Goal: Transaction & Acquisition: Purchase product/service

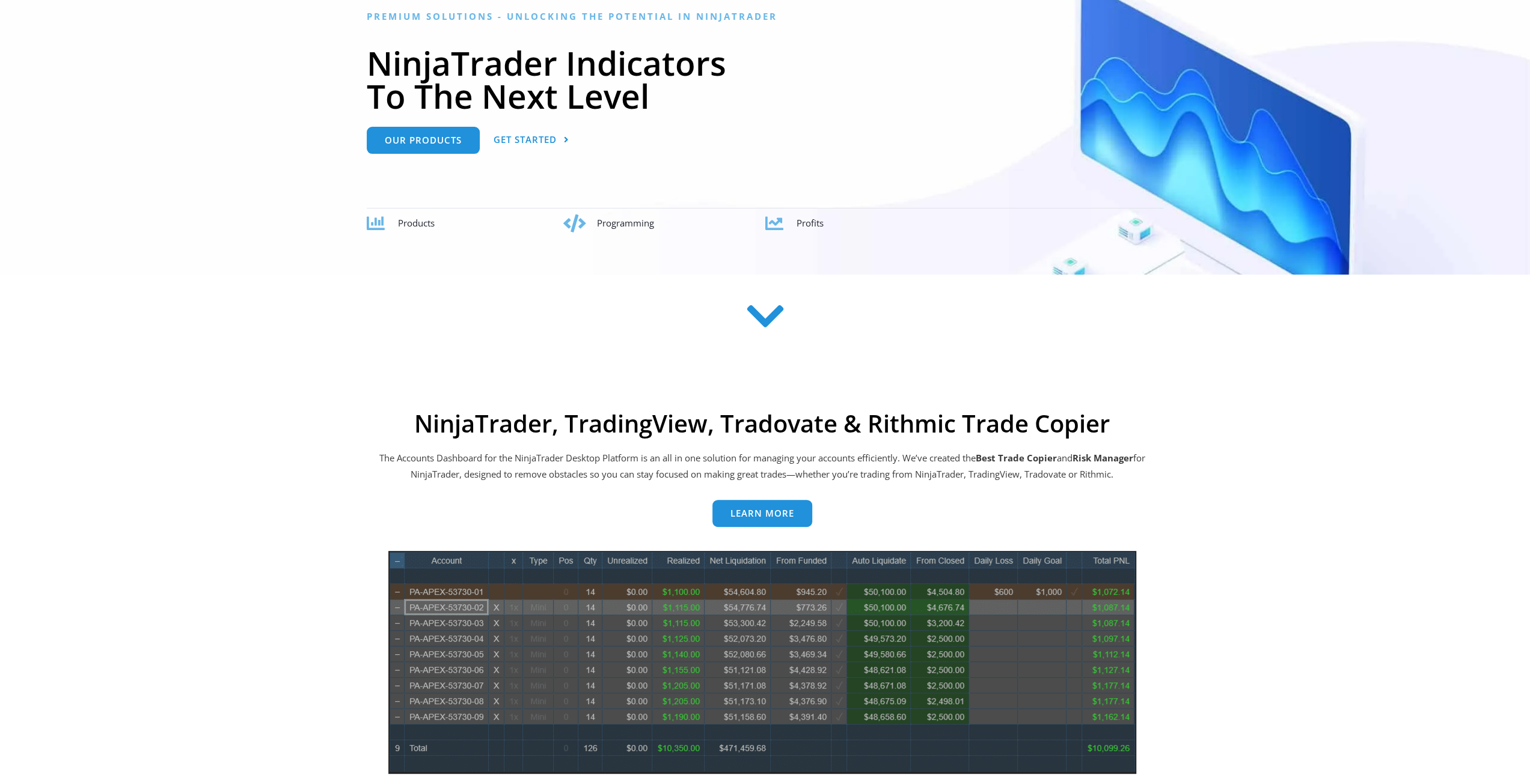
scroll to position [361, 0]
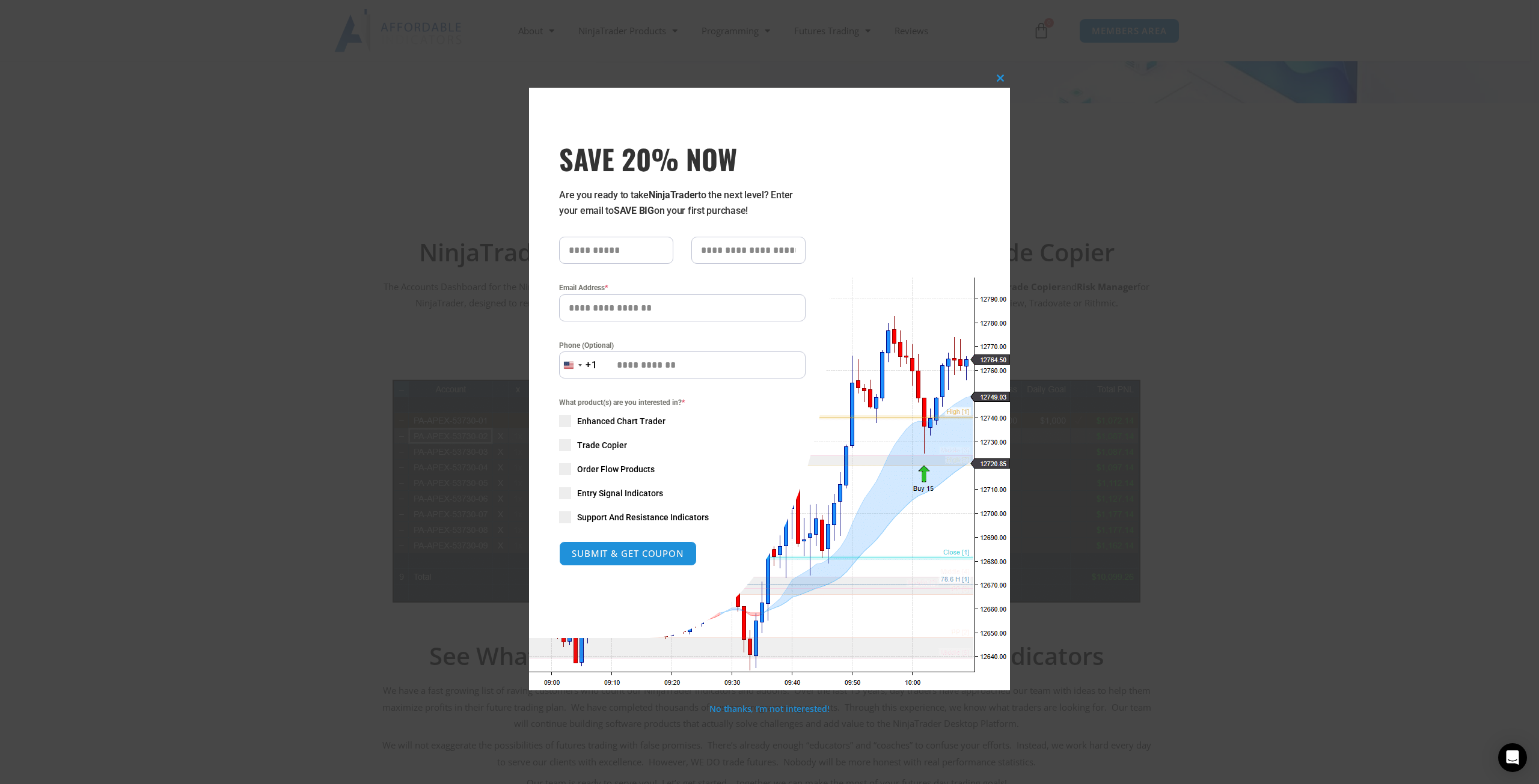
drag, startPoint x: 584, startPoint y: 199, endPoint x: 811, endPoint y: 212, distance: 227.4
click at [811, 212] on div "SAVE 20% NOW Are you ready to take NinjaTrader to the next level? Enter your em…" at bounding box center [680, 363] width 301 height 550
click at [1003, 78] on span at bounding box center [1000, 78] width 19 height 7
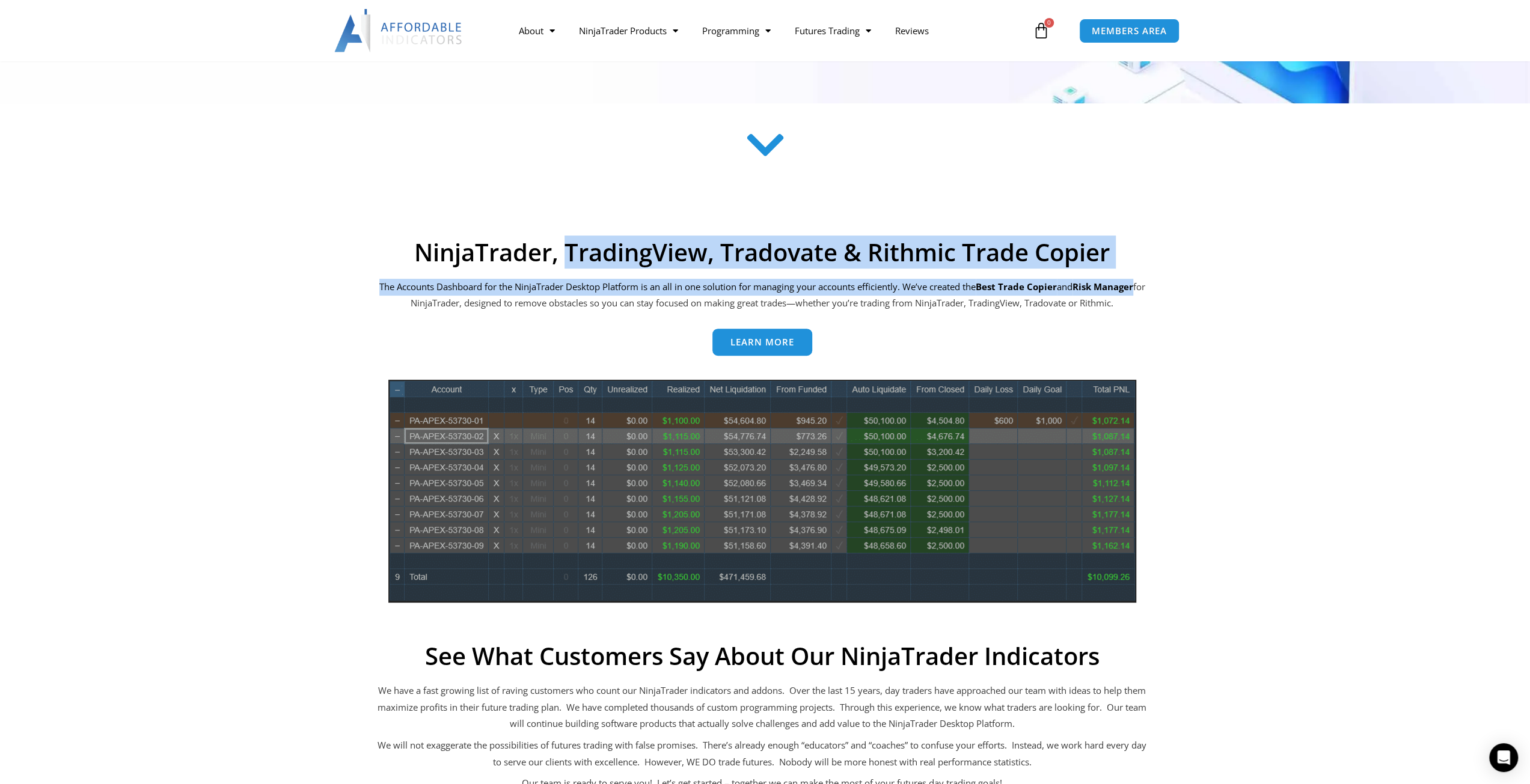
drag, startPoint x: 895, startPoint y: 250, endPoint x: 1184, endPoint y: 276, distance: 290.2
click at [1184, 276] on section "NinjaTrader, TradingView, Tradovate & Rithmic Trade Copier The Accounts Dashboa…" at bounding box center [763, 595] width 944 height 716
click at [1185, 276] on section "NinjaTrader, TradingView, Tradovate & Rithmic Trade Copier The Accounts Dashboa…" at bounding box center [763, 595] width 944 height 716
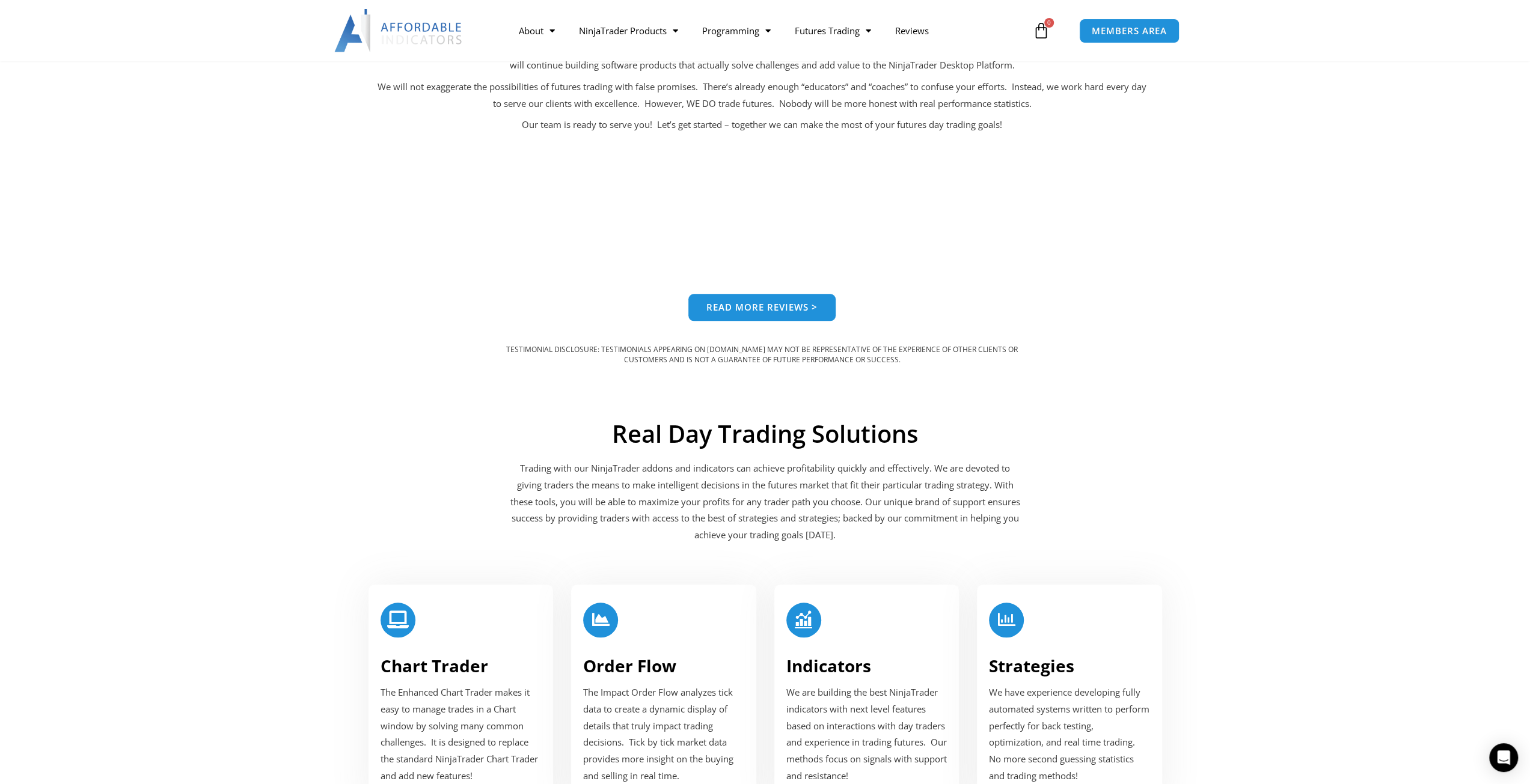
scroll to position [1202, 0]
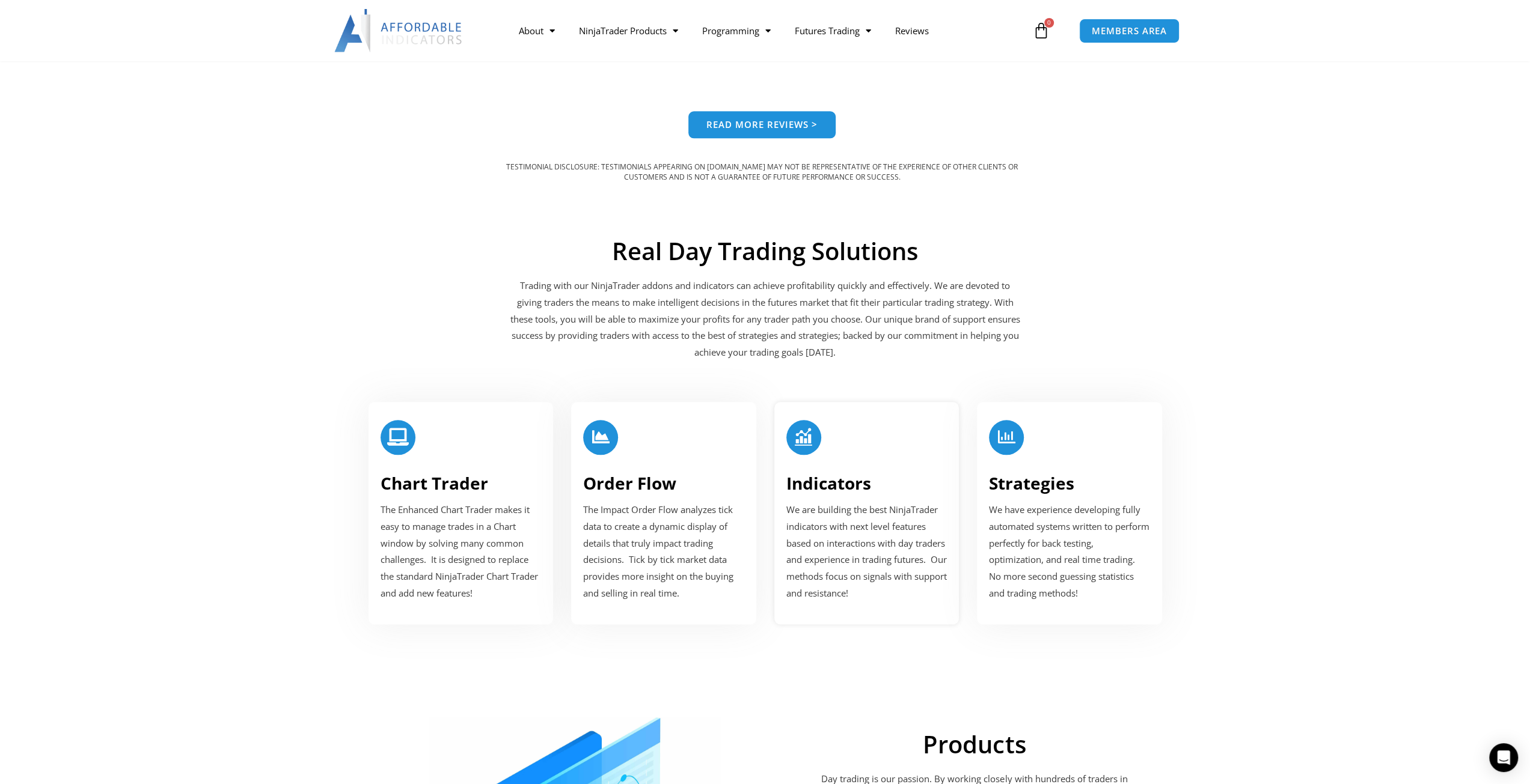
click at [858, 517] on p "We are building the best NinjaTrader indicators with next level features based …" at bounding box center [867, 551] width 161 height 100
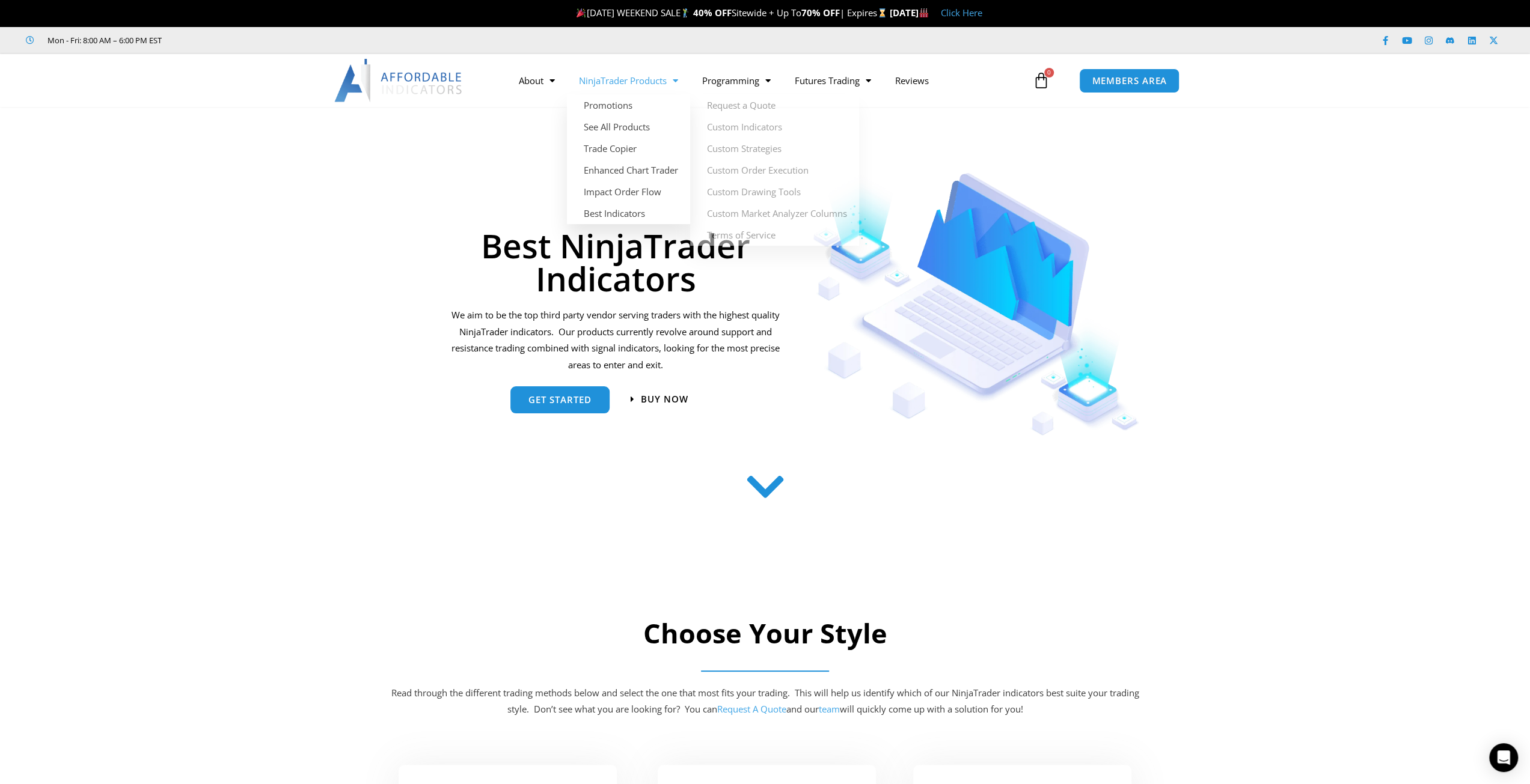
click at [653, 83] on link "NinjaTrader Products" at bounding box center [629, 80] width 123 height 27
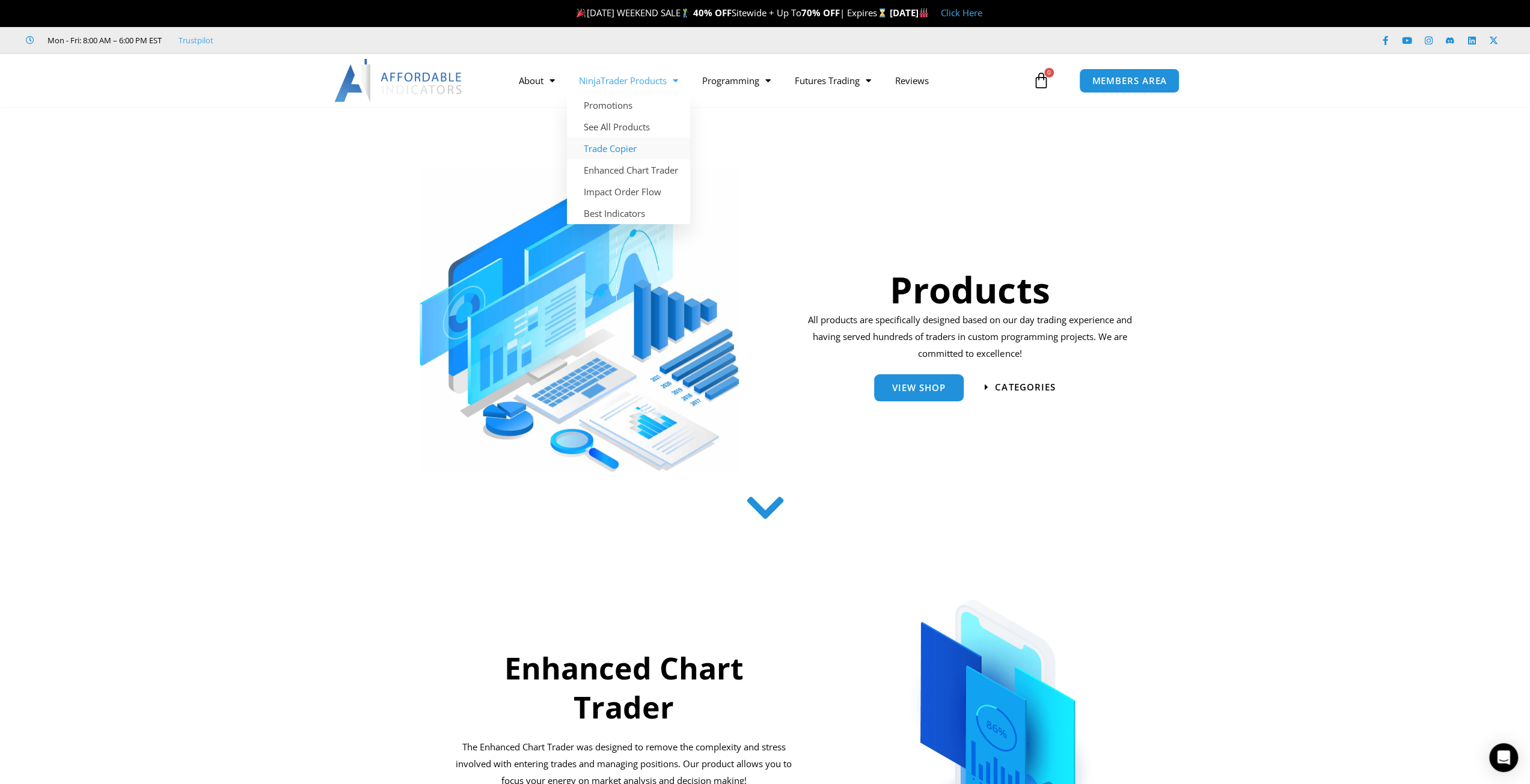
click at [628, 150] on link "Trade Copier" at bounding box center [629, 148] width 123 height 21
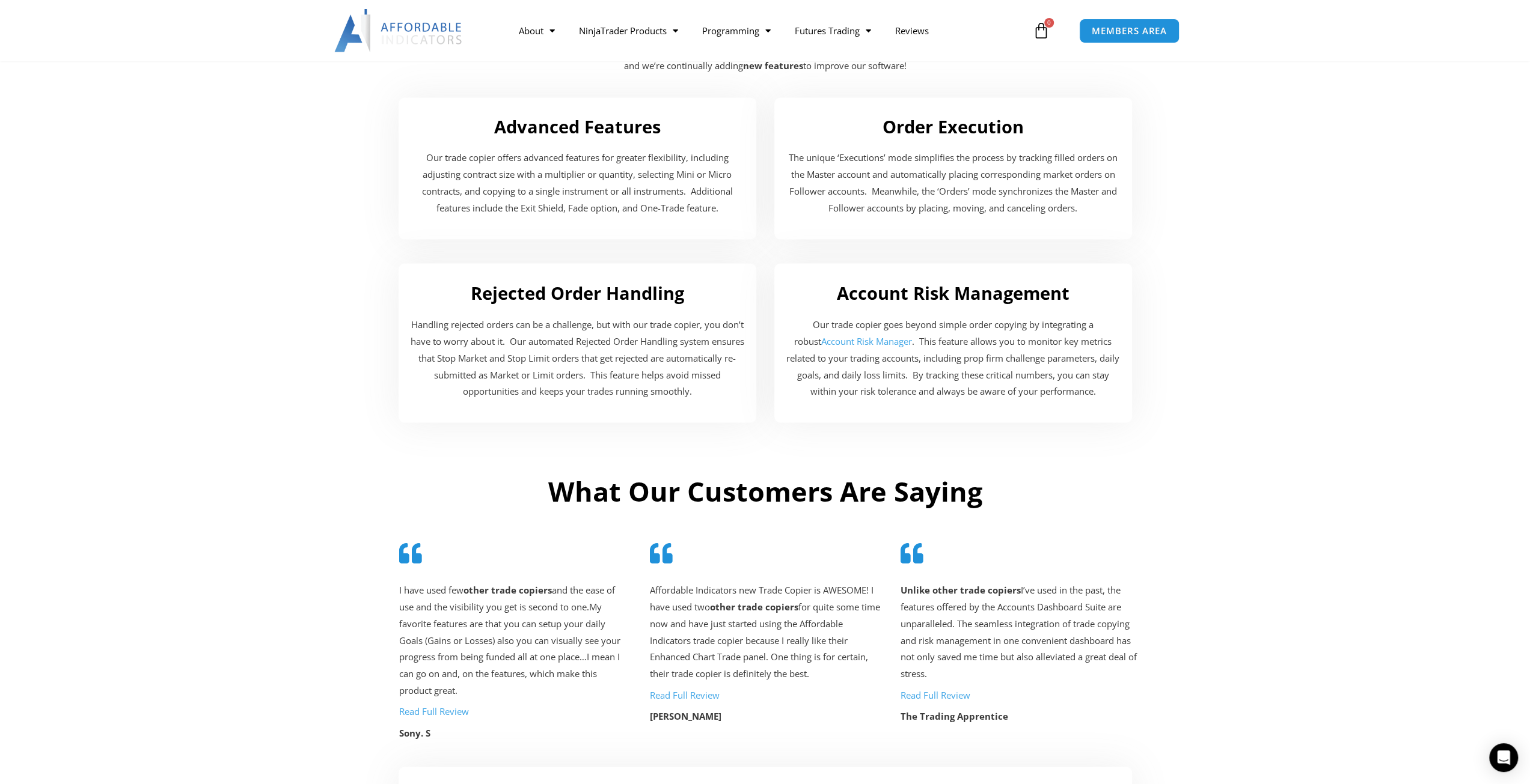
scroll to position [2426, 0]
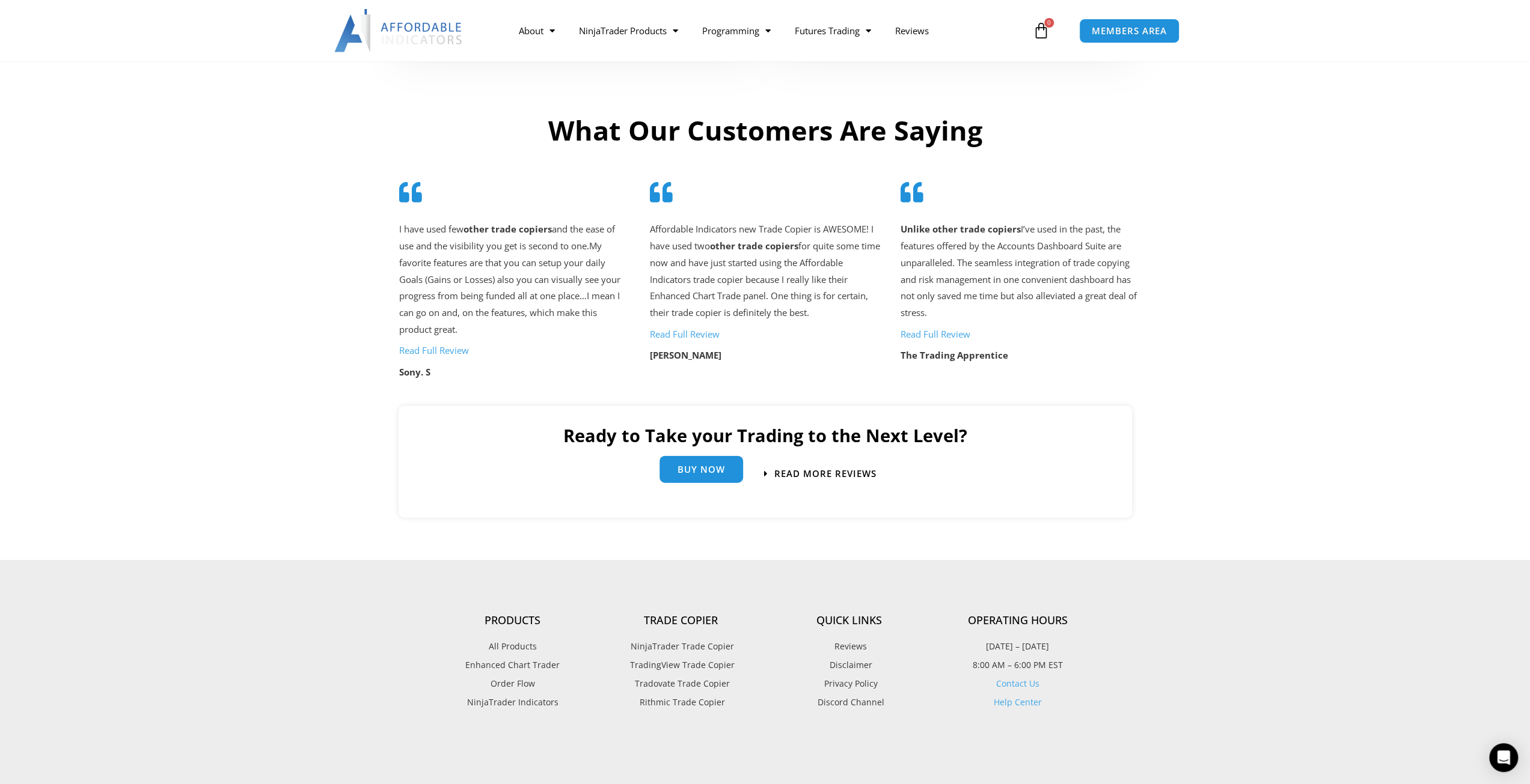
click at [713, 477] on link "Buy Now" at bounding box center [701, 470] width 84 height 27
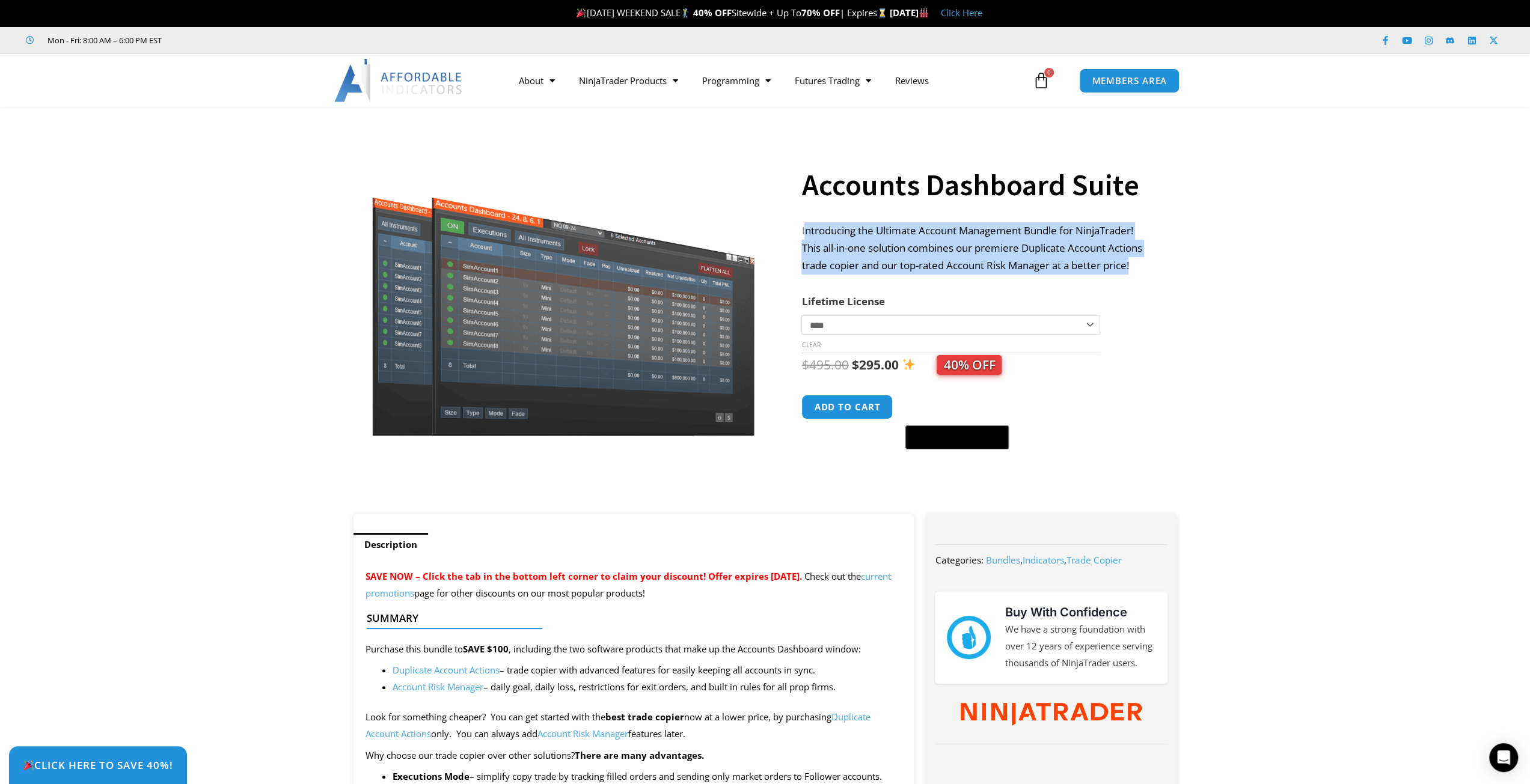
drag, startPoint x: 804, startPoint y: 231, endPoint x: 1202, endPoint y: 256, distance: 398.8
click at [1202, 256] on section "**********" at bounding box center [765, 316] width 1530 height 396
drag, startPoint x: 1155, startPoint y: 266, endPoint x: 800, endPoint y: 230, distance: 356.8
click at [801, 230] on div "**********" at bounding box center [992, 316] width 381 height 396
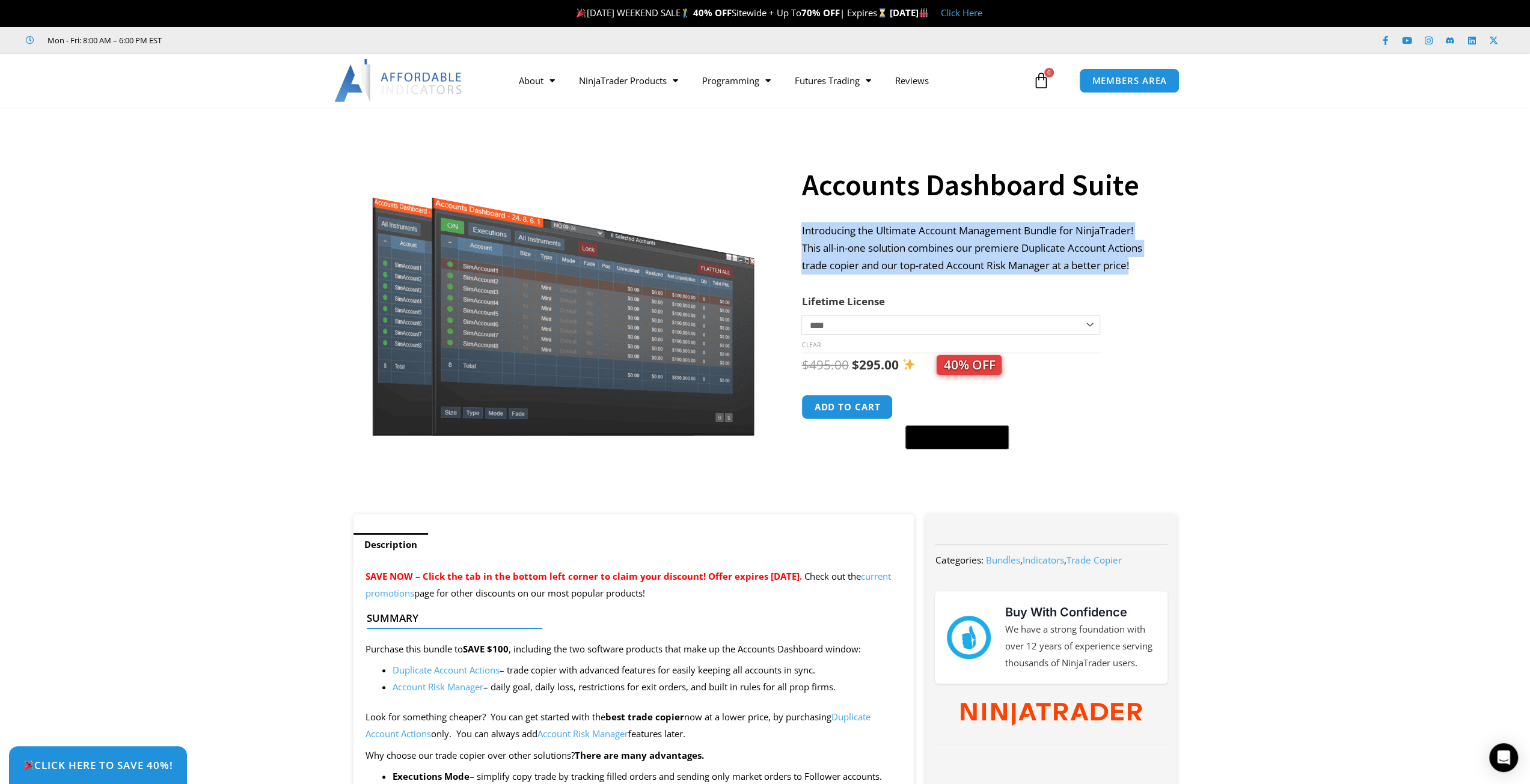
copy p "Introducing the Ultimate Account Management Bundle for NinjaTrader! This all-in…"
click at [614, 145] on link "Trade Copier" at bounding box center [629, 148] width 123 height 21
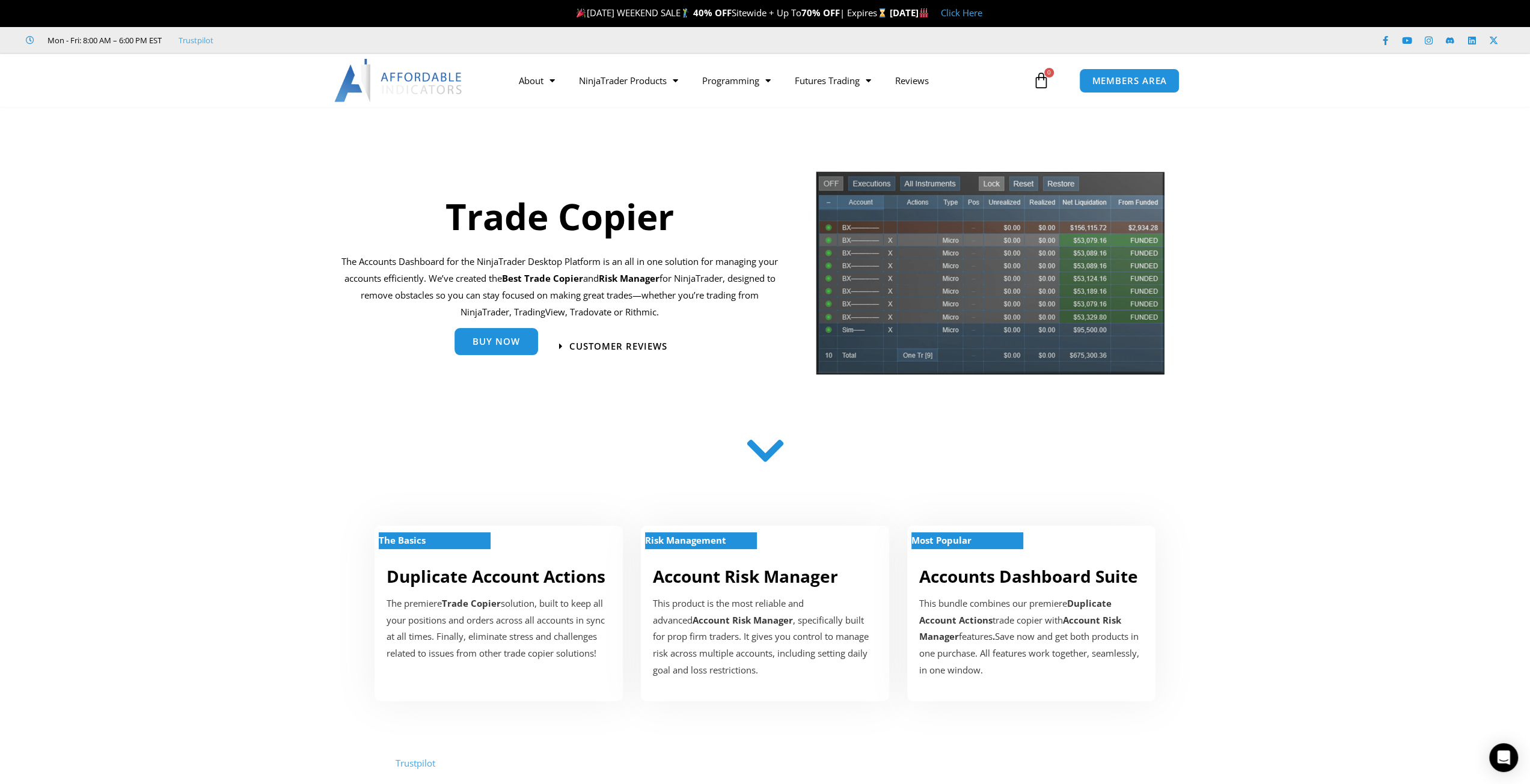
click at [509, 339] on span "Buy Now" at bounding box center [497, 341] width 48 height 9
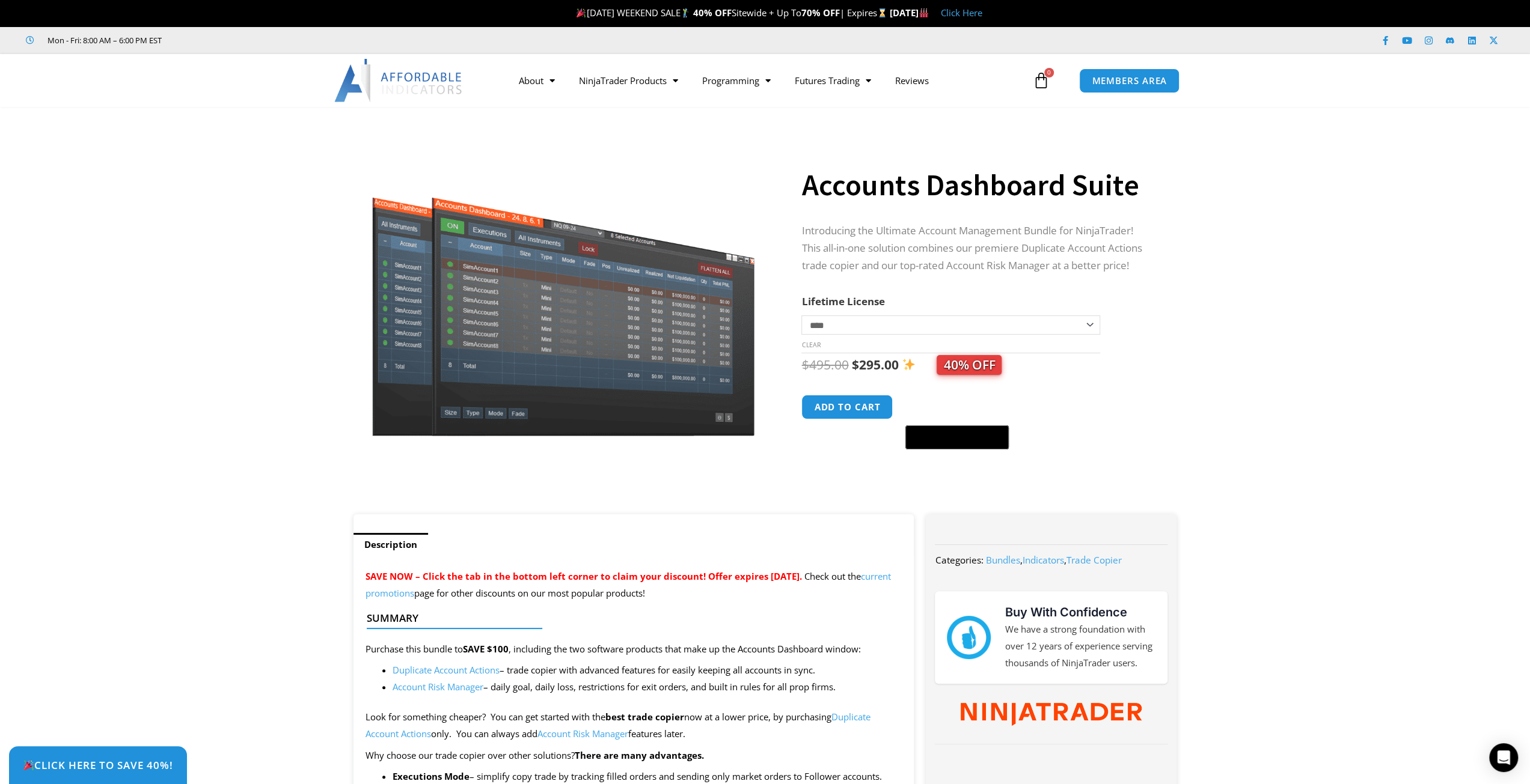
click at [1279, 421] on section "**********" at bounding box center [765, 316] width 1530 height 396
click at [1226, 453] on section "**********" at bounding box center [765, 316] width 1530 height 396
click at [642, 131] on link "See All Products" at bounding box center [629, 127] width 123 height 21
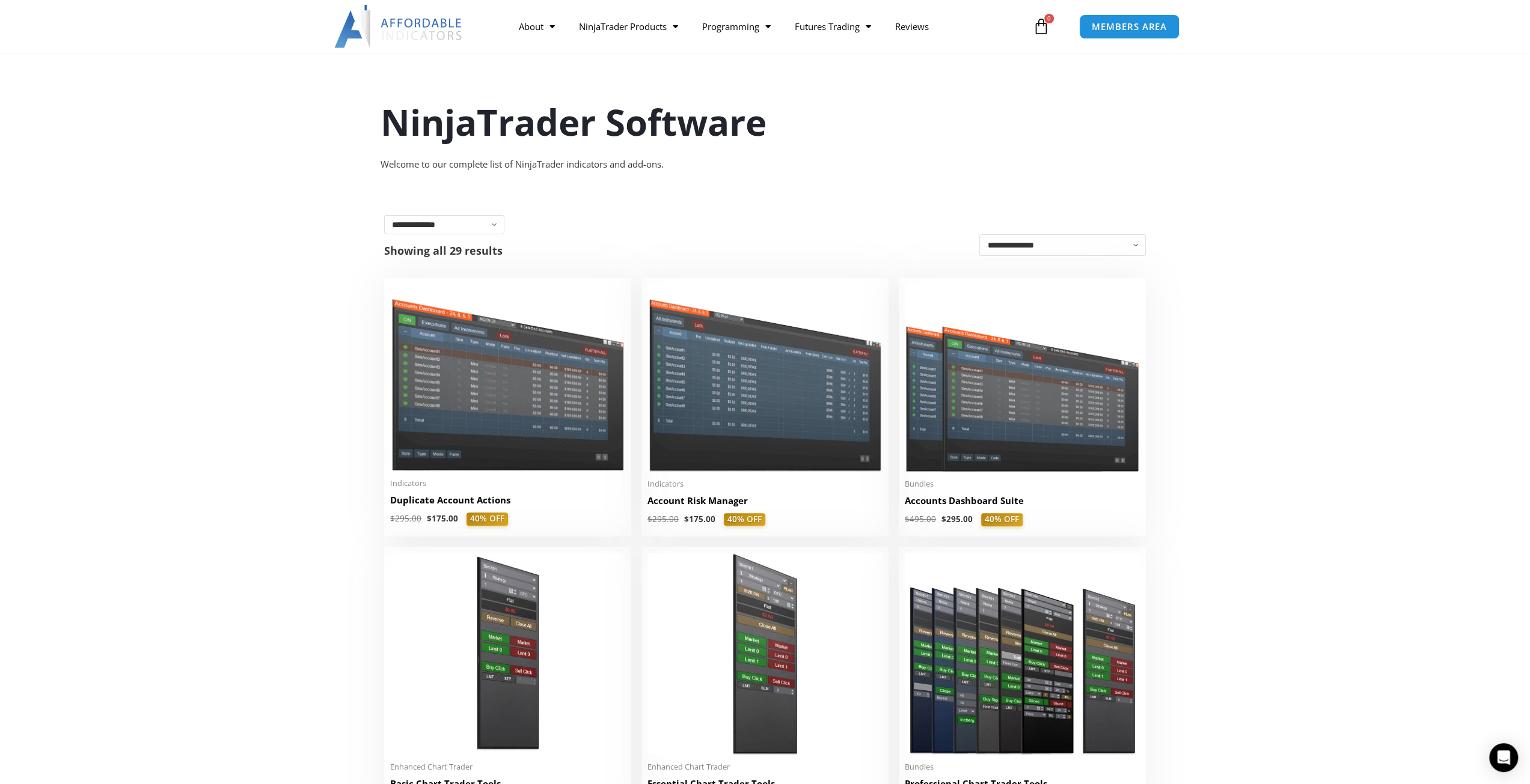
scroll to position [60, 0]
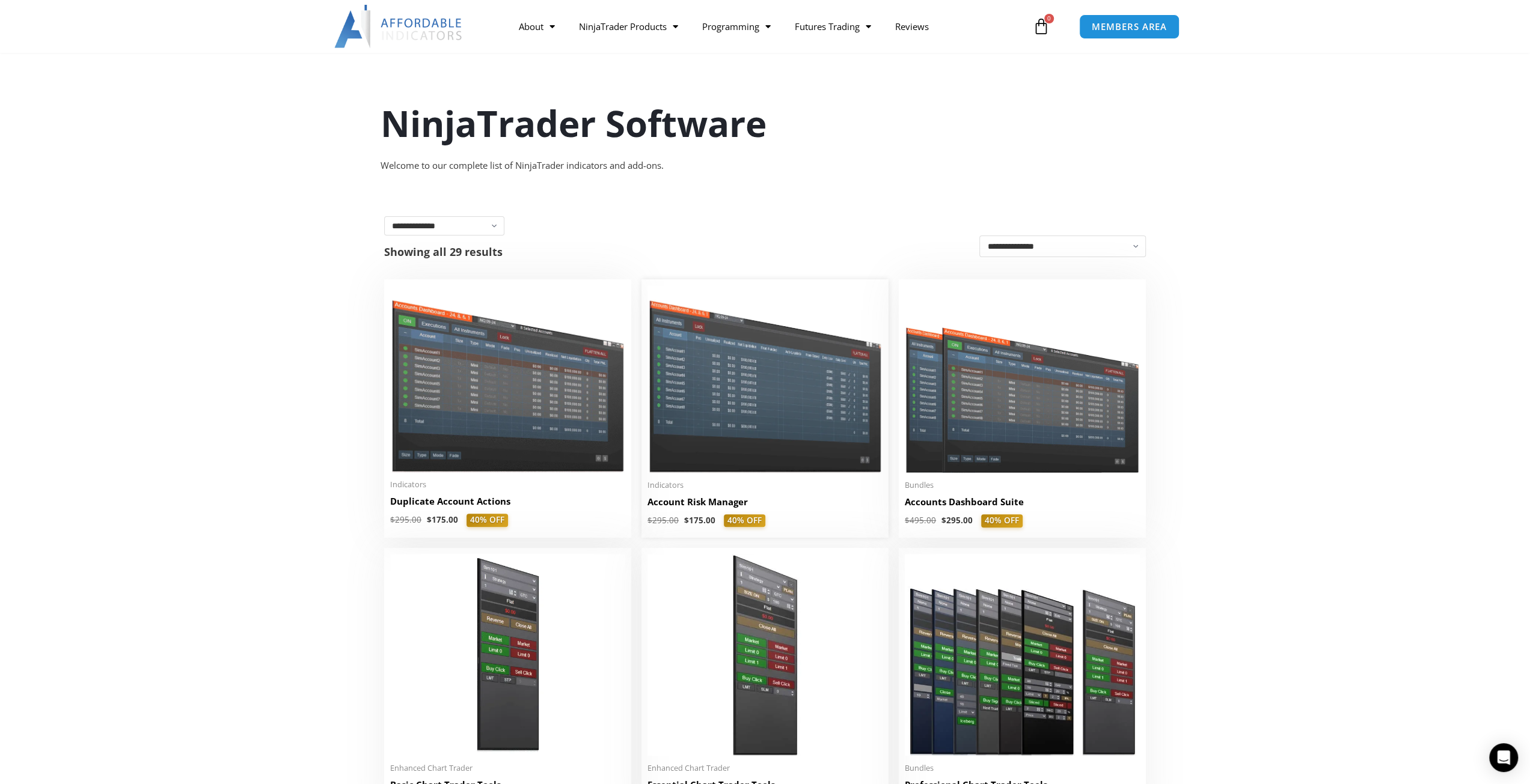
click at [812, 418] on img at bounding box center [765, 379] width 235 height 187
click at [1143, 251] on select "**********" at bounding box center [1062, 246] width 167 height 21
click at [634, 100] on link "Trade Copier" at bounding box center [628, 94] width 123 height 21
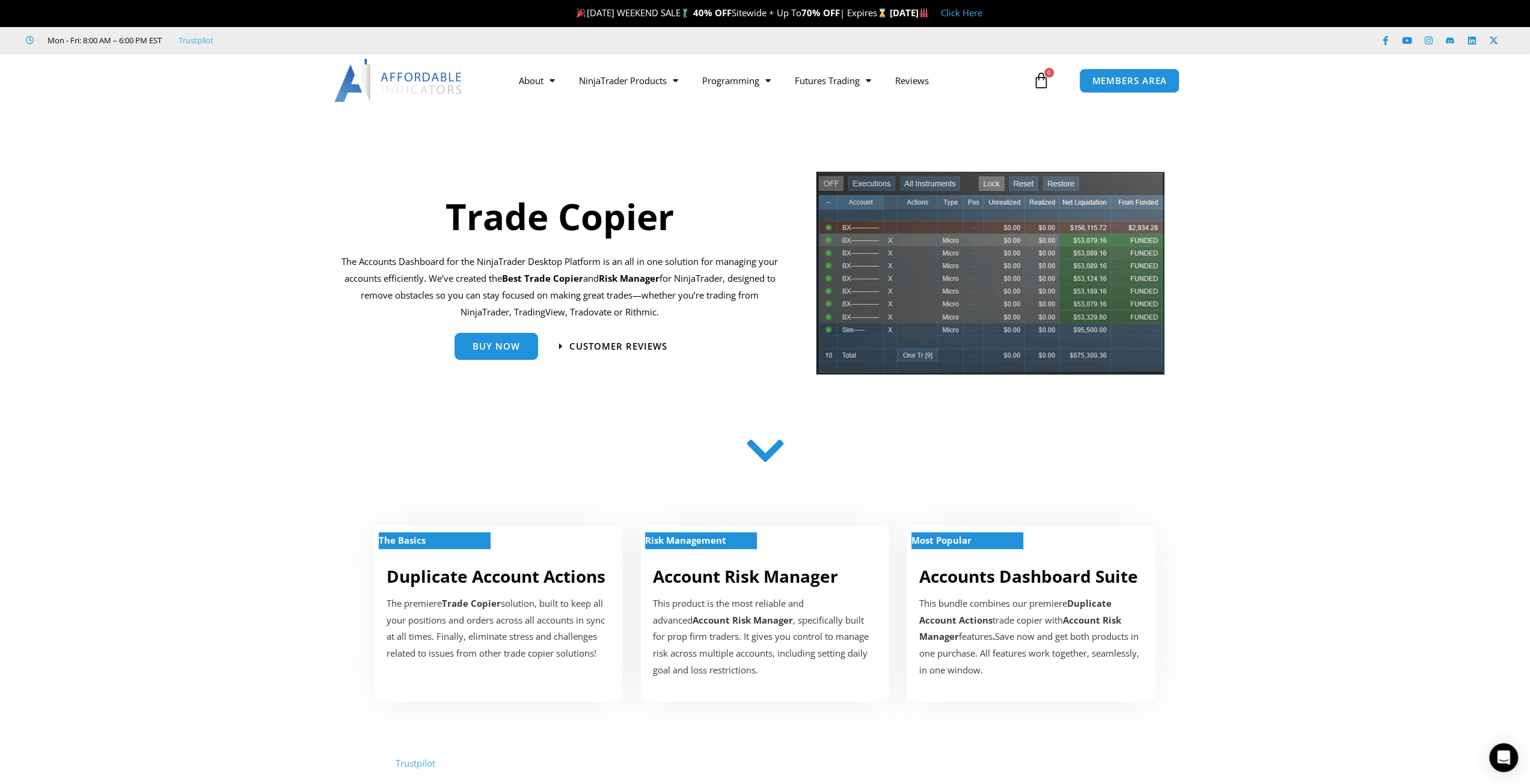
drag, startPoint x: 525, startPoint y: 280, endPoint x: 769, endPoint y: 316, distance: 246.6
click at [769, 316] on p "The Accounts Dashboard for the NinjaTrader Desktop Platform is an all in one so…" at bounding box center [559, 287] width 437 height 67
click at [509, 358] on div "Buy Now" at bounding box center [496, 346] width 84 height 27
click at [500, 346] on span "Buy Now" at bounding box center [497, 341] width 48 height 9
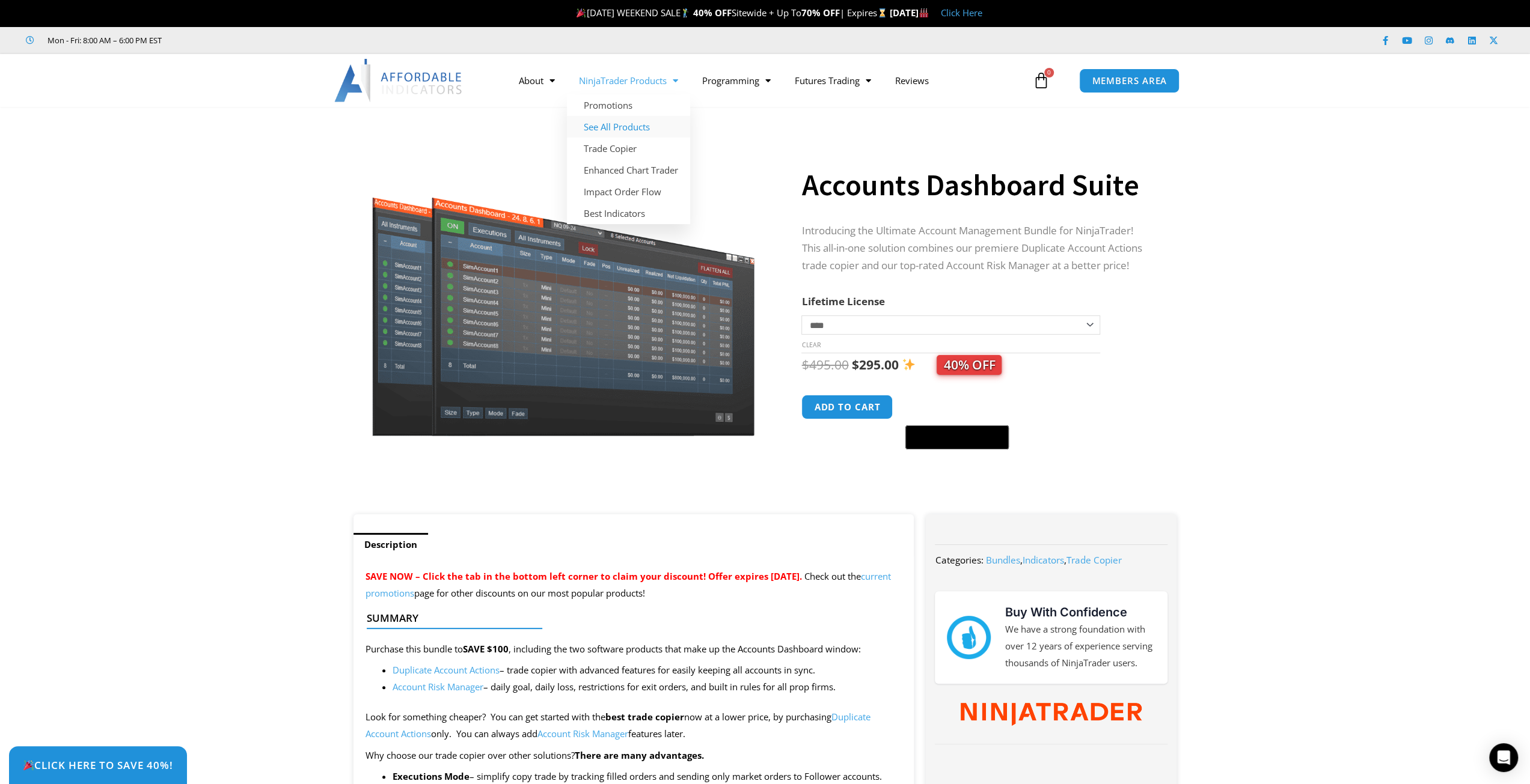
click at [619, 119] on link "See All Products" at bounding box center [629, 127] width 123 height 21
